Goal: Information Seeking & Learning: Learn about a topic

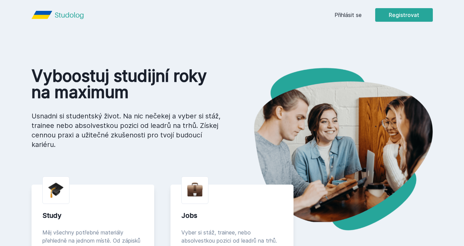
click at [347, 18] on link "Přihlásit se" at bounding box center [348, 15] width 27 height 8
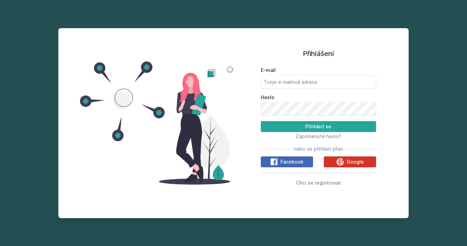
click at [340, 158] on icon at bounding box center [339, 161] width 7 height 7
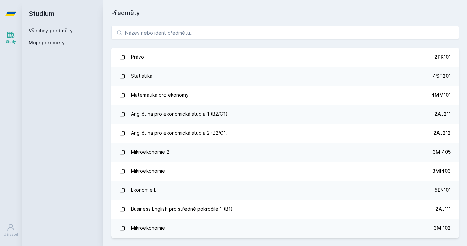
click at [287, 25] on div "Právo 2PR101 Statistika 4ST201 Matematika pro ekonomy 4MM101 Angličtina pro eko…" at bounding box center [285, 132] width 364 height 228
click at [289, 32] on input "search" at bounding box center [285, 33] width 348 height 14
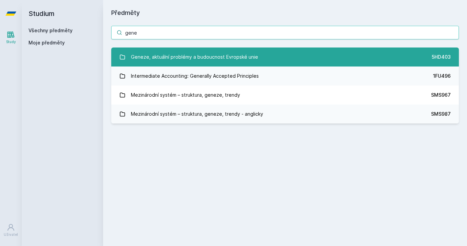
type input "gene"
click at [257, 58] on link "Geneze, aktuální problémy a budoucnost Evropské unie 5HD403" at bounding box center [285, 56] width 348 height 19
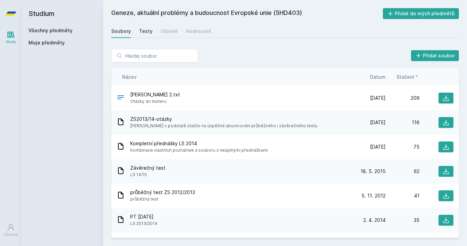
click at [148, 31] on div "Testy" at bounding box center [146, 31] width 14 height 7
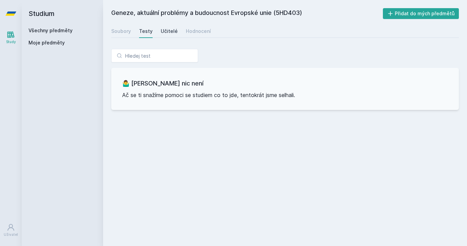
click at [170, 36] on link "Učitelé" at bounding box center [169, 31] width 17 height 14
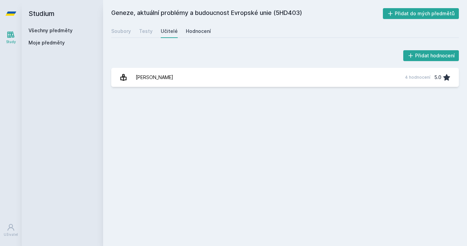
click at [198, 32] on div "Hodnocení" at bounding box center [198, 31] width 25 height 7
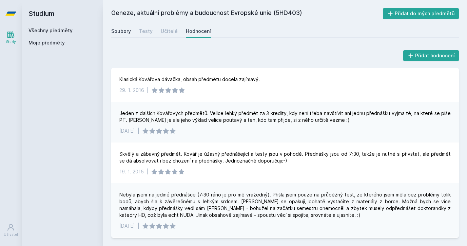
click at [124, 31] on div "Soubory" at bounding box center [121, 31] width 20 height 7
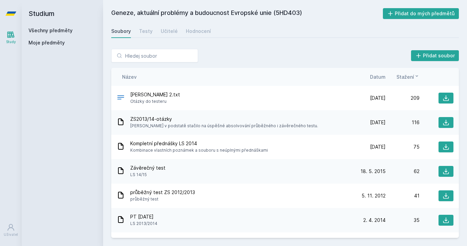
click at [375, 77] on span "Datum" at bounding box center [378, 76] width 16 height 7
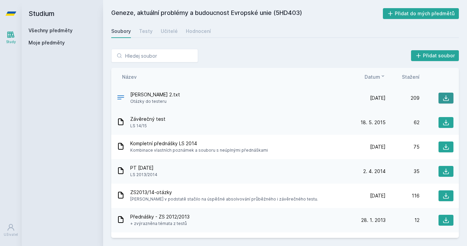
click at [443, 95] on icon at bounding box center [446, 98] width 7 height 7
click at [443, 146] on icon at bounding box center [446, 146] width 7 height 7
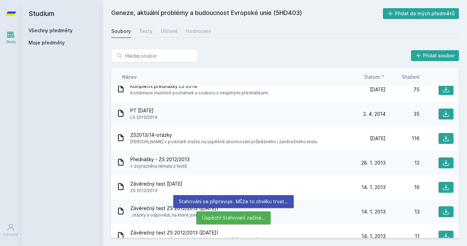
scroll to position [65, 0]
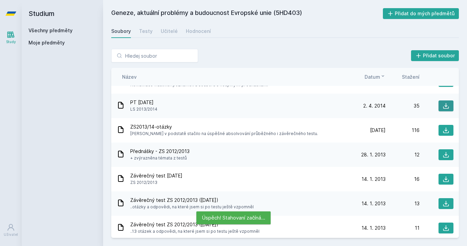
click at [439, 104] on button at bounding box center [446, 105] width 15 height 11
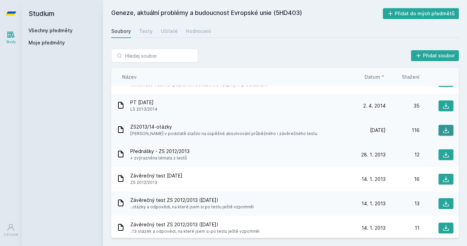
click at [443, 132] on icon at bounding box center [446, 130] width 7 height 7
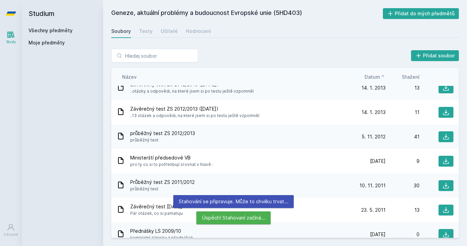
scroll to position [183, 0]
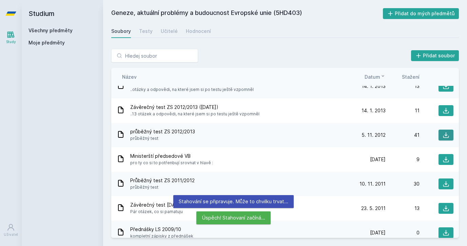
click at [443, 134] on icon at bounding box center [446, 135] width 7 height 7
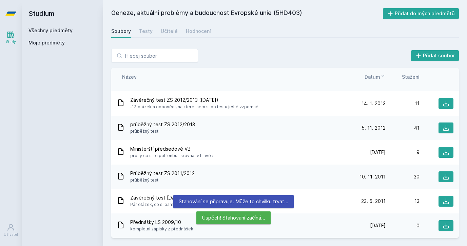
scroll to position [193, 0]
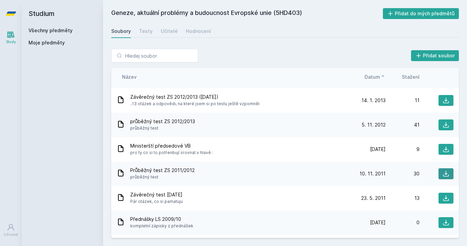
click at [443, 174] on icon at bounding box center [446, 173] width 7 height 7
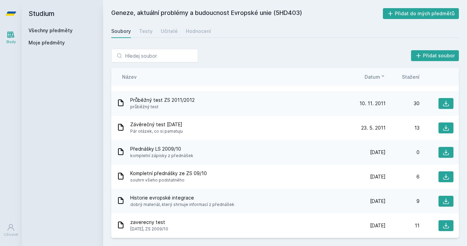
scroll to position [263, 0]
click at [425, 0] on div "Geneze, aktuální problémy a budoucnost Evropské unie (5HD403) Přidat do mých př…" at bounding box center [285, 123] width 364 height 246
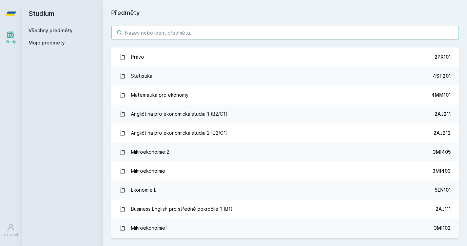
click at [132, 32] on input "search" at bounding box center [285, 33] width 348 height 14
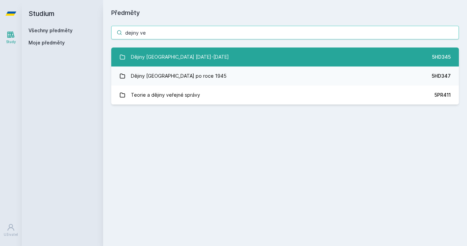
type input "dejiny ve"
click at [133, 62] on div "Dějiny Velké Británie 1901-1945" at bounding box center [180, 57] width 98 height 14
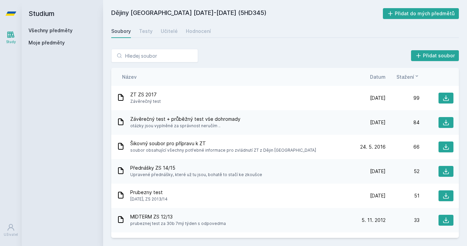
click at [373, 79] on span "Datum" at bounding box center [378, 76] width 16 height 7
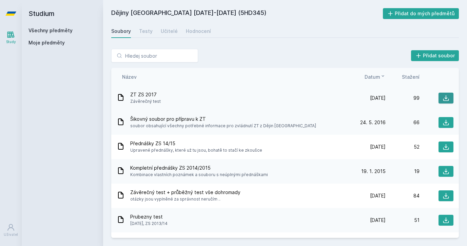
click at [443, 97] on icon at bounding box center [446, 98] width 7 height 7
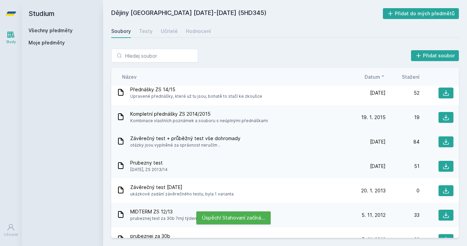
scroll to position [57, 0]
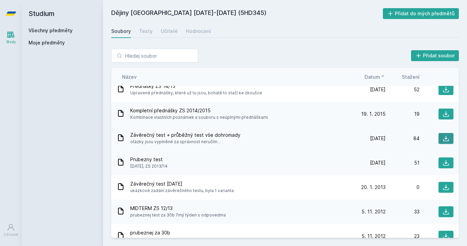
click at [439, 138] on button at bounding box center [446, 138] width 15 height 11
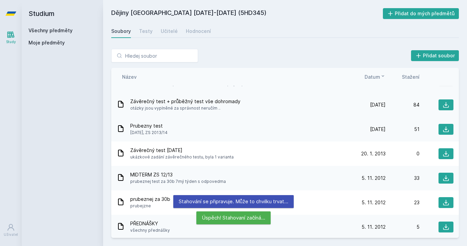
scroll to position [92, 0]
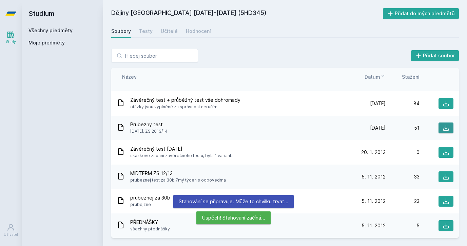
click at [443, 128] on icon at bounding box center [446, 128] width 6 height 6
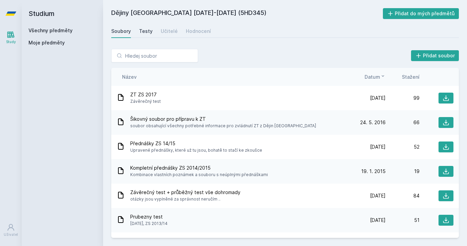
scroll to position [0, 0]
click at [147, 34] on div "Testy" at bounding box center [146, 31] width 14 height 7
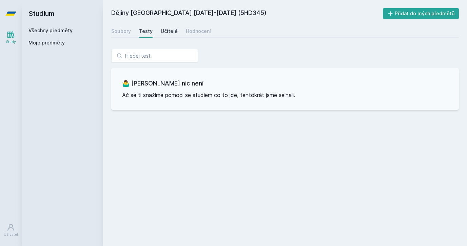
click at [168, 31] on div "Učitelé" at bounding box center [169, 31] width 17 height 7
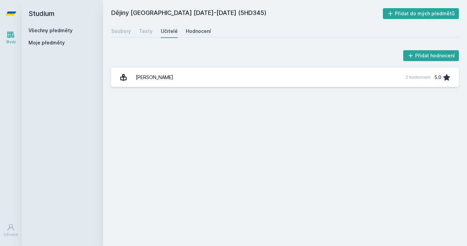
click at [192, 31] on div "Hodnocení" at bounding box center [198, 31] width 25 height 7
